Goal: Information Seeking & Learning: Learn about a topic

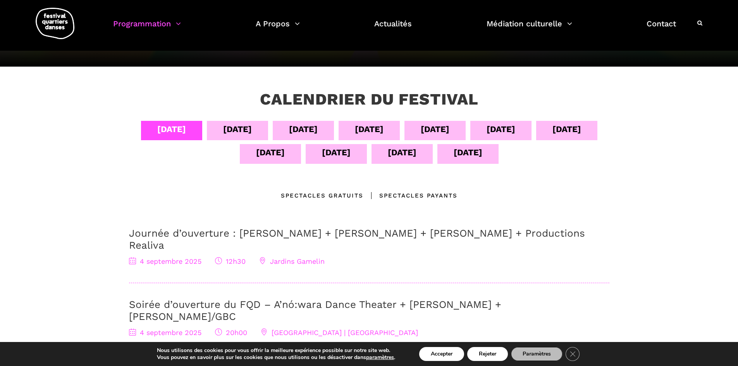
click at [304, 128] on div "[DATE]" at bounding box center [303, 129] width 29 height 14
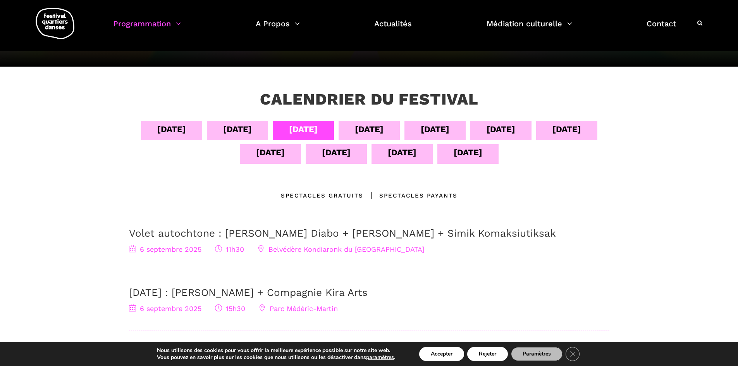
click at [150, 235] on link "Volet autochtone : [PERSON_NAME] Diabo + [PERSON_NAME] + Simik Komaksiutiksak" at bounding box center [342, 233] width 427 height 12
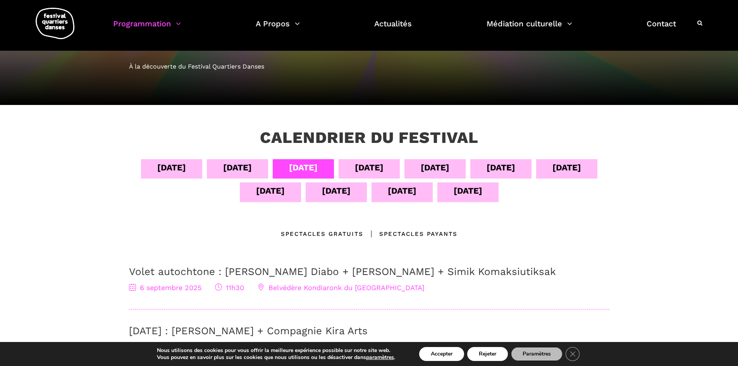
scroll to position [63, 0]
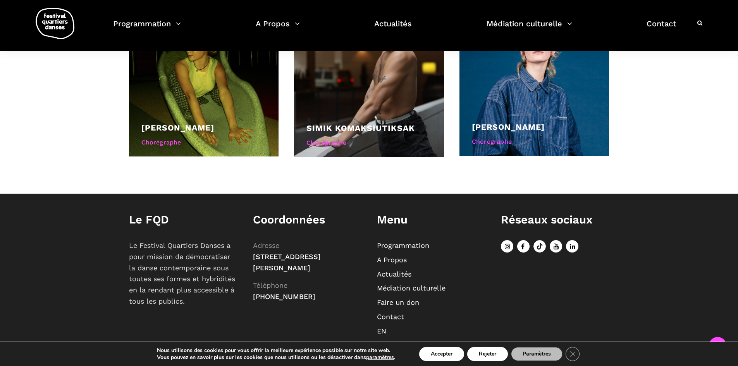
scroll to position [538, 0]
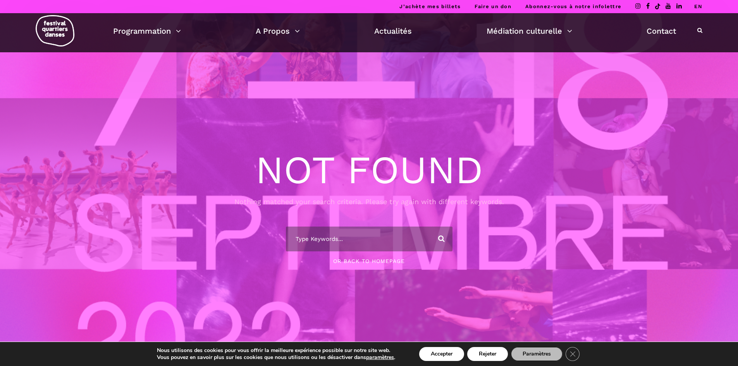
click at [446, 269] on div "Not Found Nothing matched your search criteria. Please try again with different…" at bounding box center [369, 209] width 496 height 164
